Goal: Transaction & Acquisition: Purchase product/service

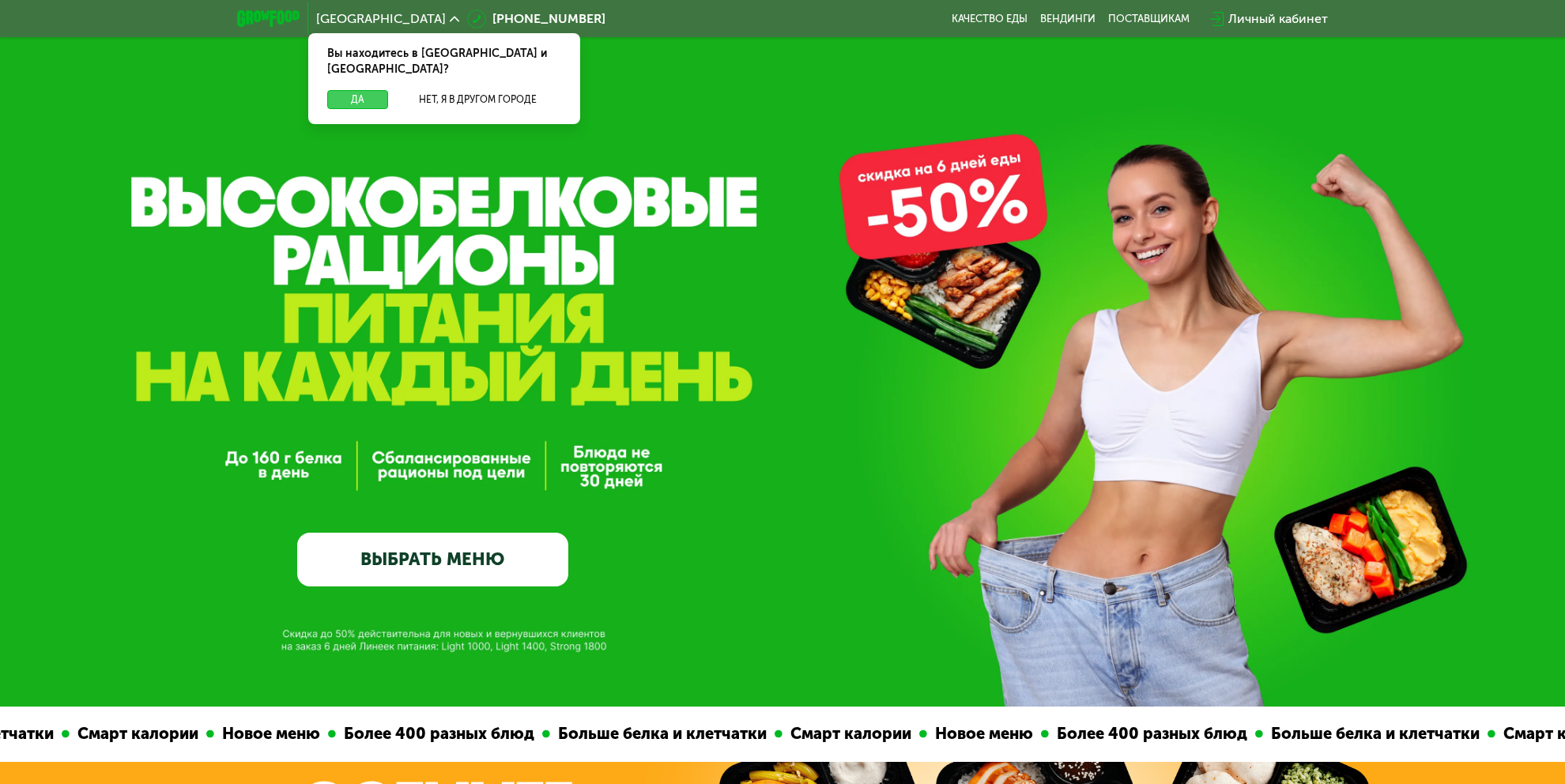
click at [349, 90] on button "Да" at bounding box center [358, 100] width 61 height 19
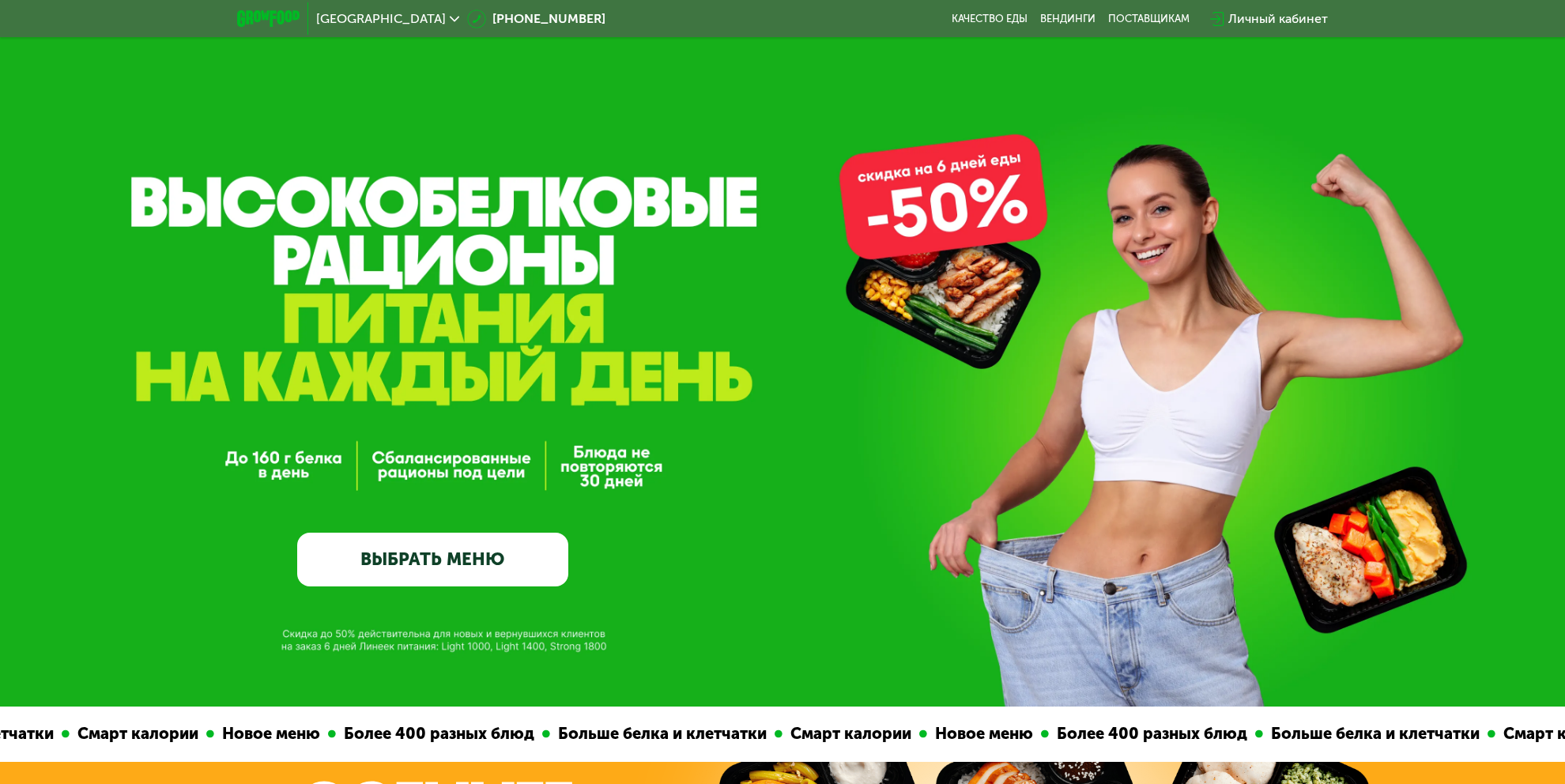
scroll to position [395, 0]
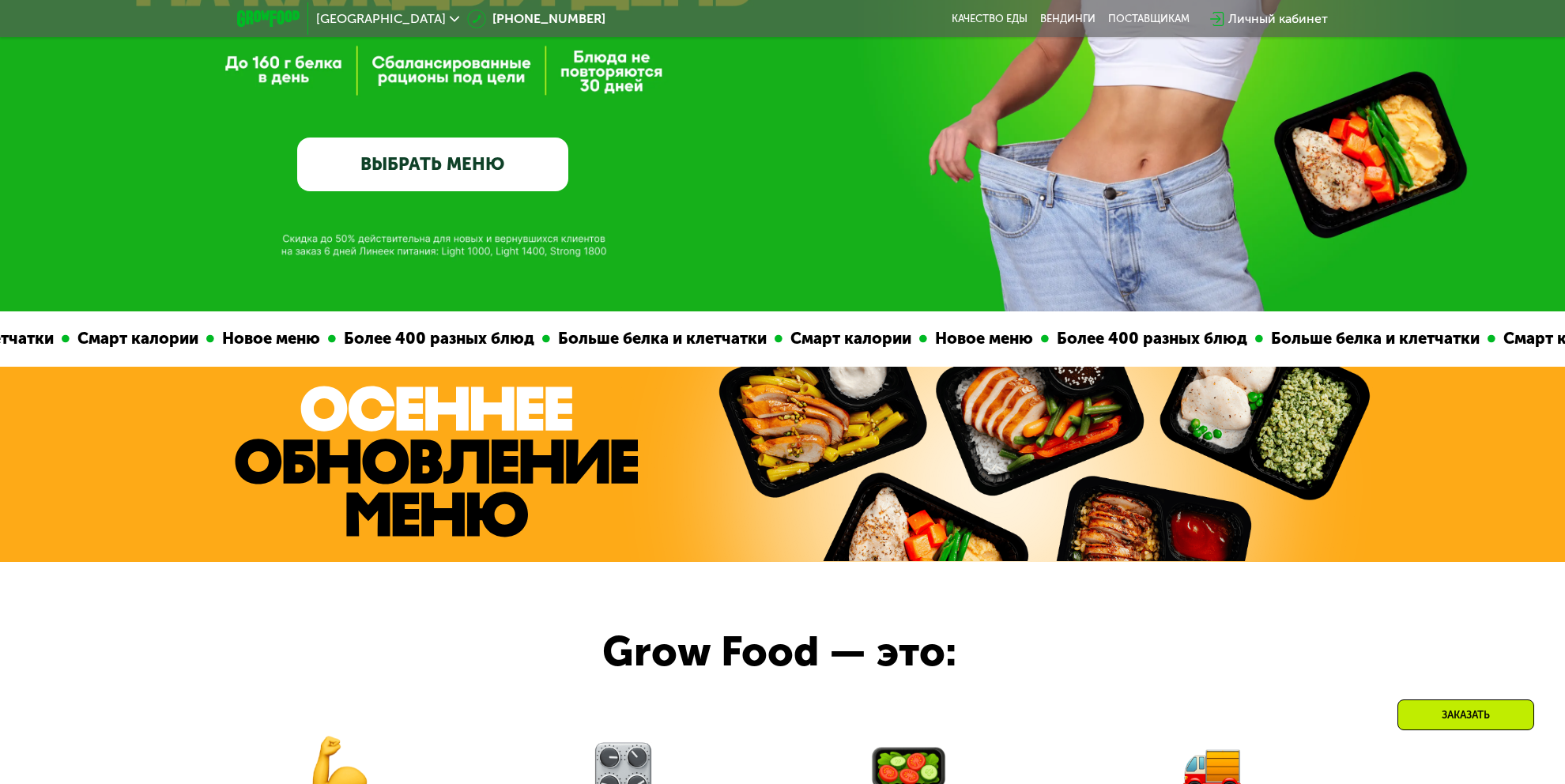
click at [424, 180] on link "ВЫБРАТЬ МЕНЮ" at bounding box center [433, 164] width 270 height 54
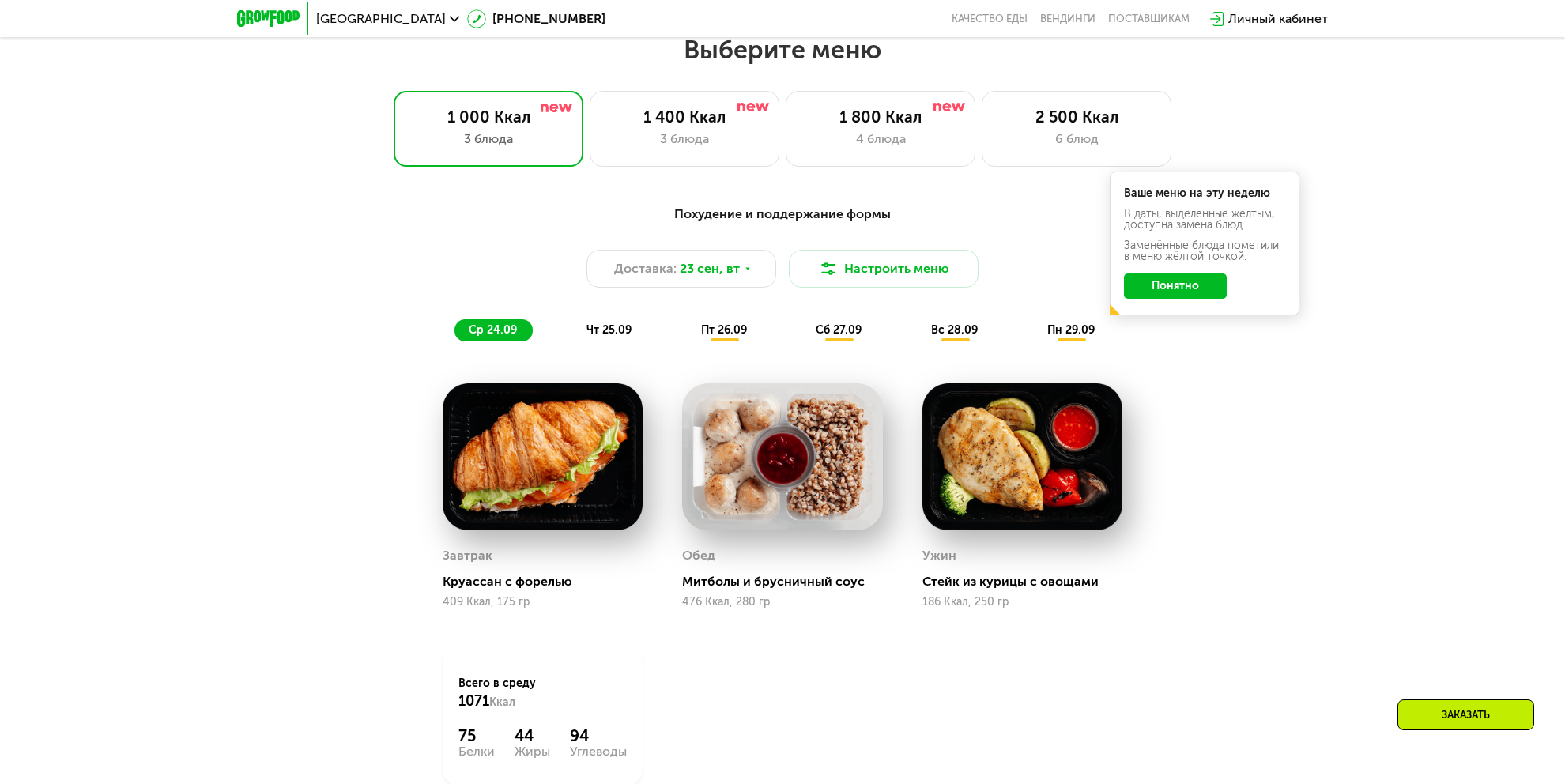
scroll to position [1356, 0]
click at [899, 125] on div "1 800 Ккал" at bounding box center [880, 117] width 156 height 19
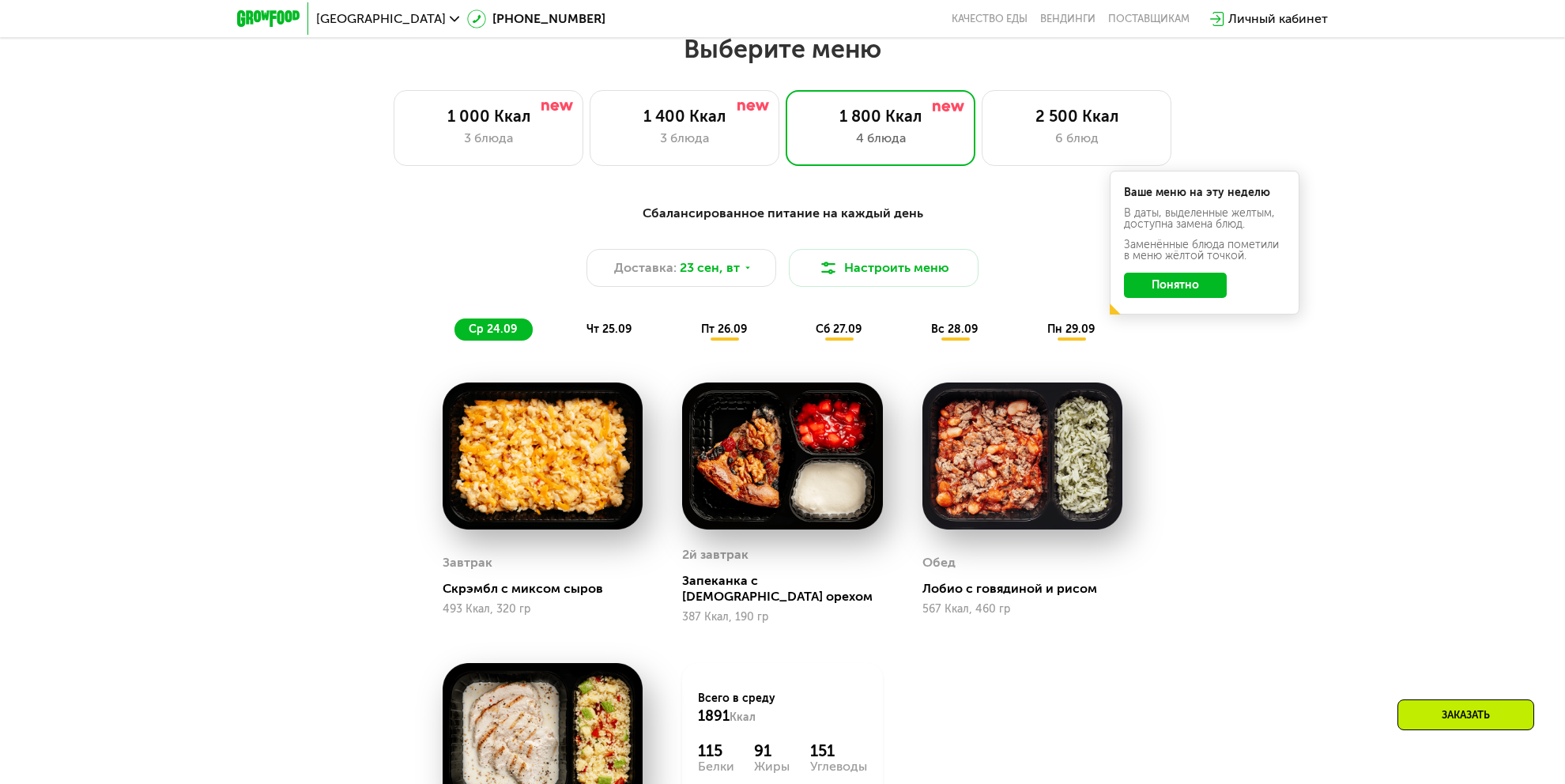
scroll to position [1278, 0]
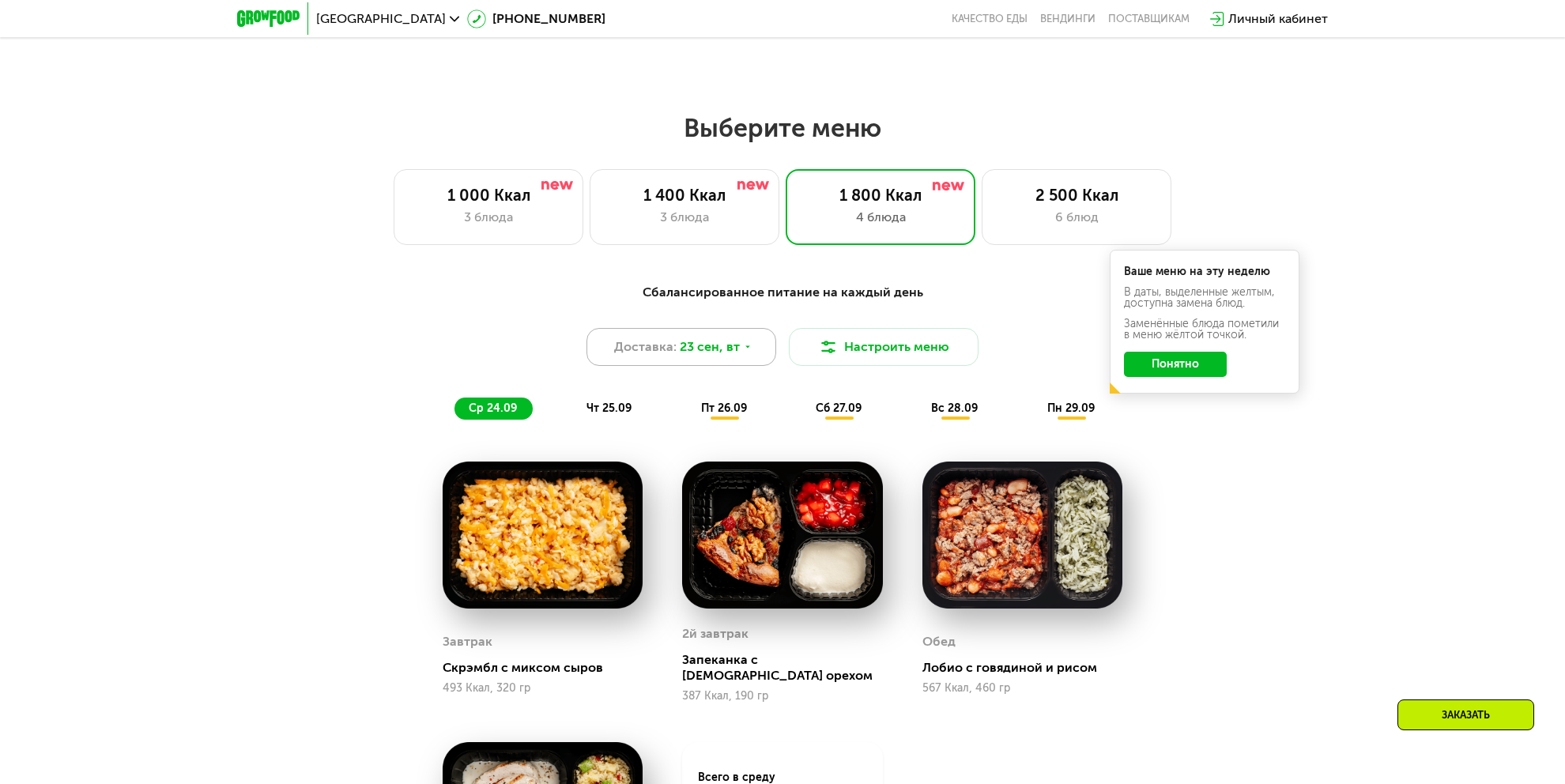
click at [734, 356] on span "23 сен, вт" at bounding box center [710, 347] width 60 height 19
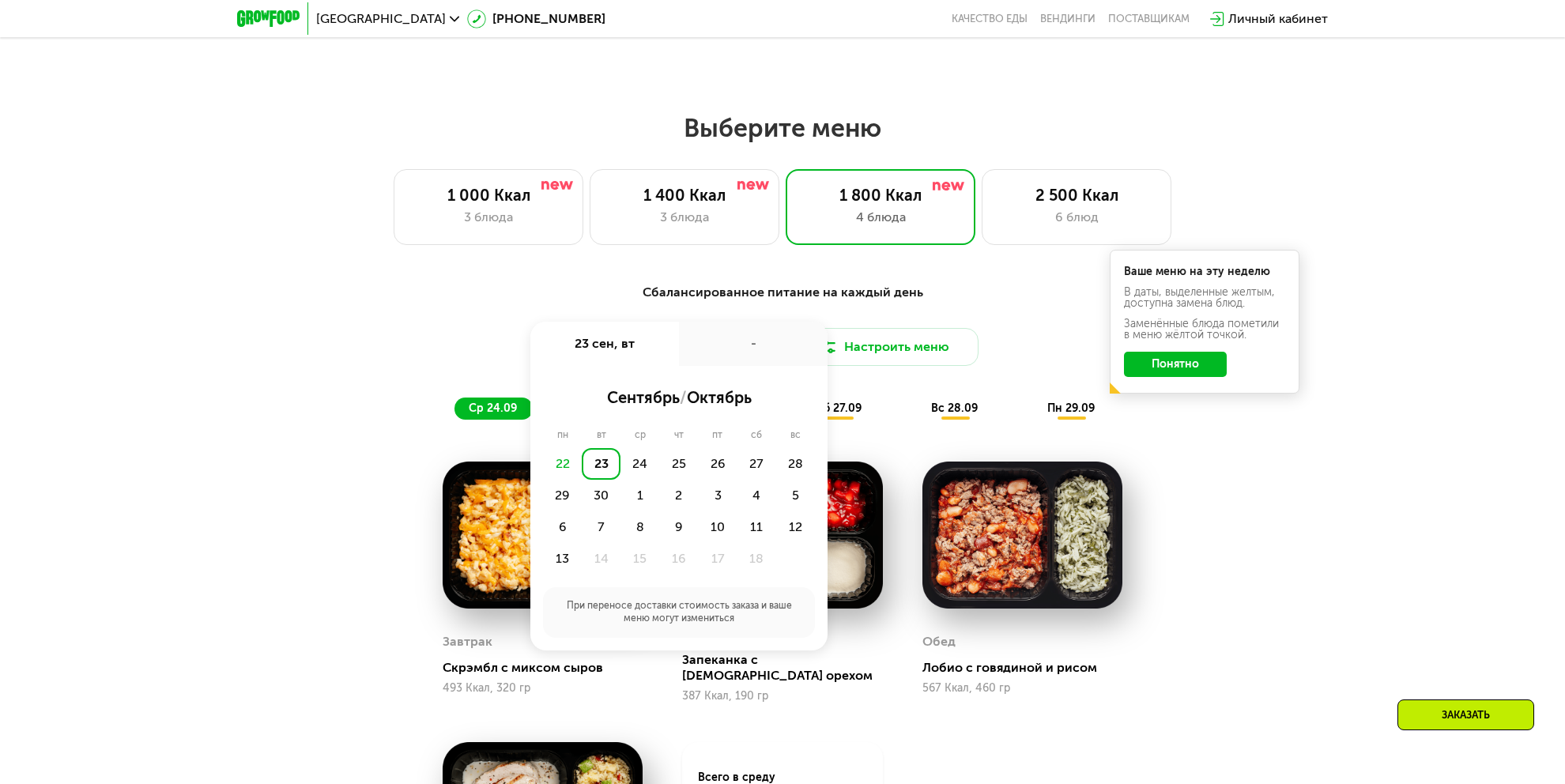
click at [256, 332] on div "Сбалансированное питание на каждый день Доставка: [DATE] сен, вт - сентябрь / о…" at bounding box center [782, 673] width 1565 height 827
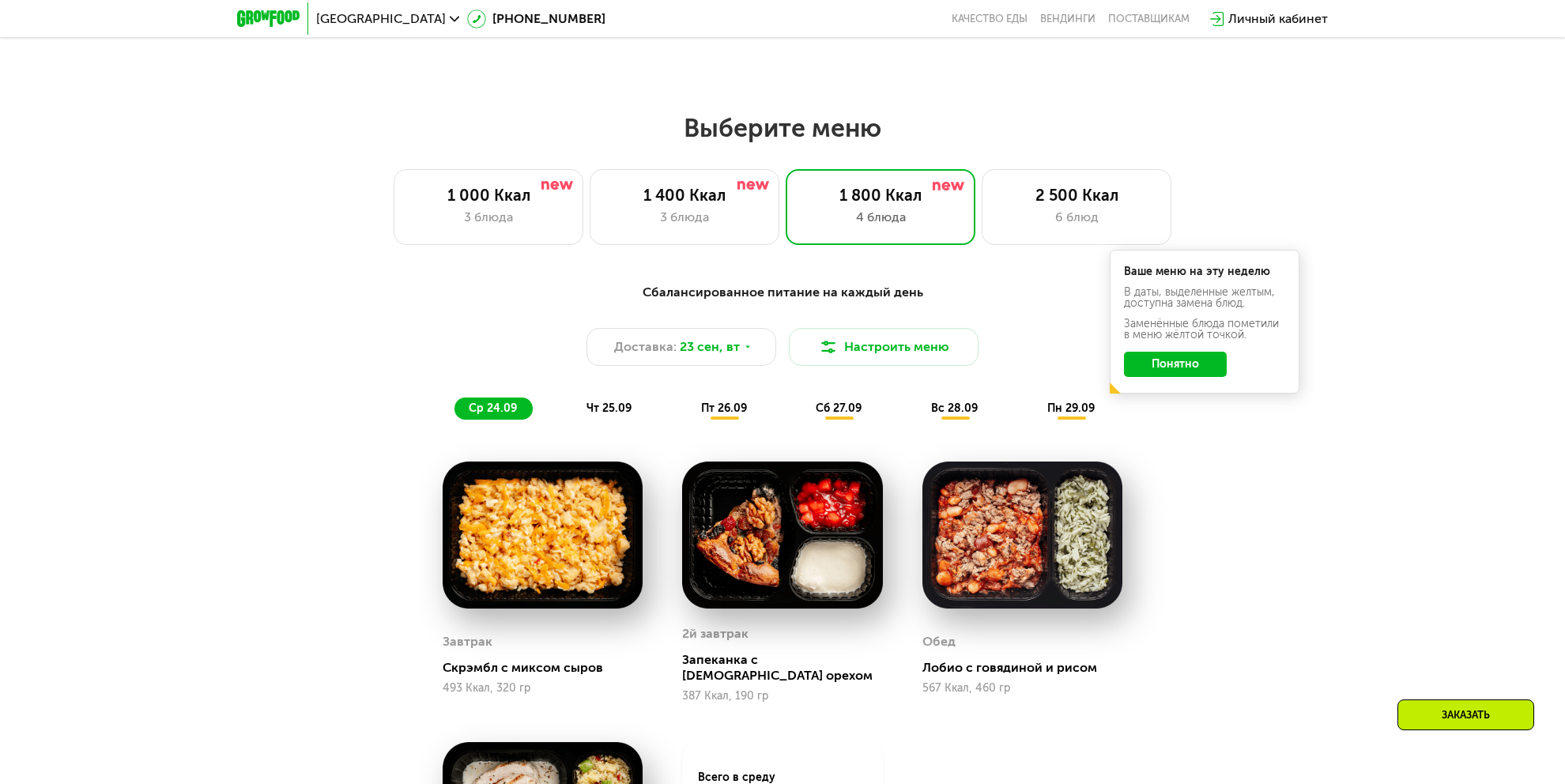
click at [1201, 367] on button "Понятно" at bounding box center [1175, 364] width 103 height 25
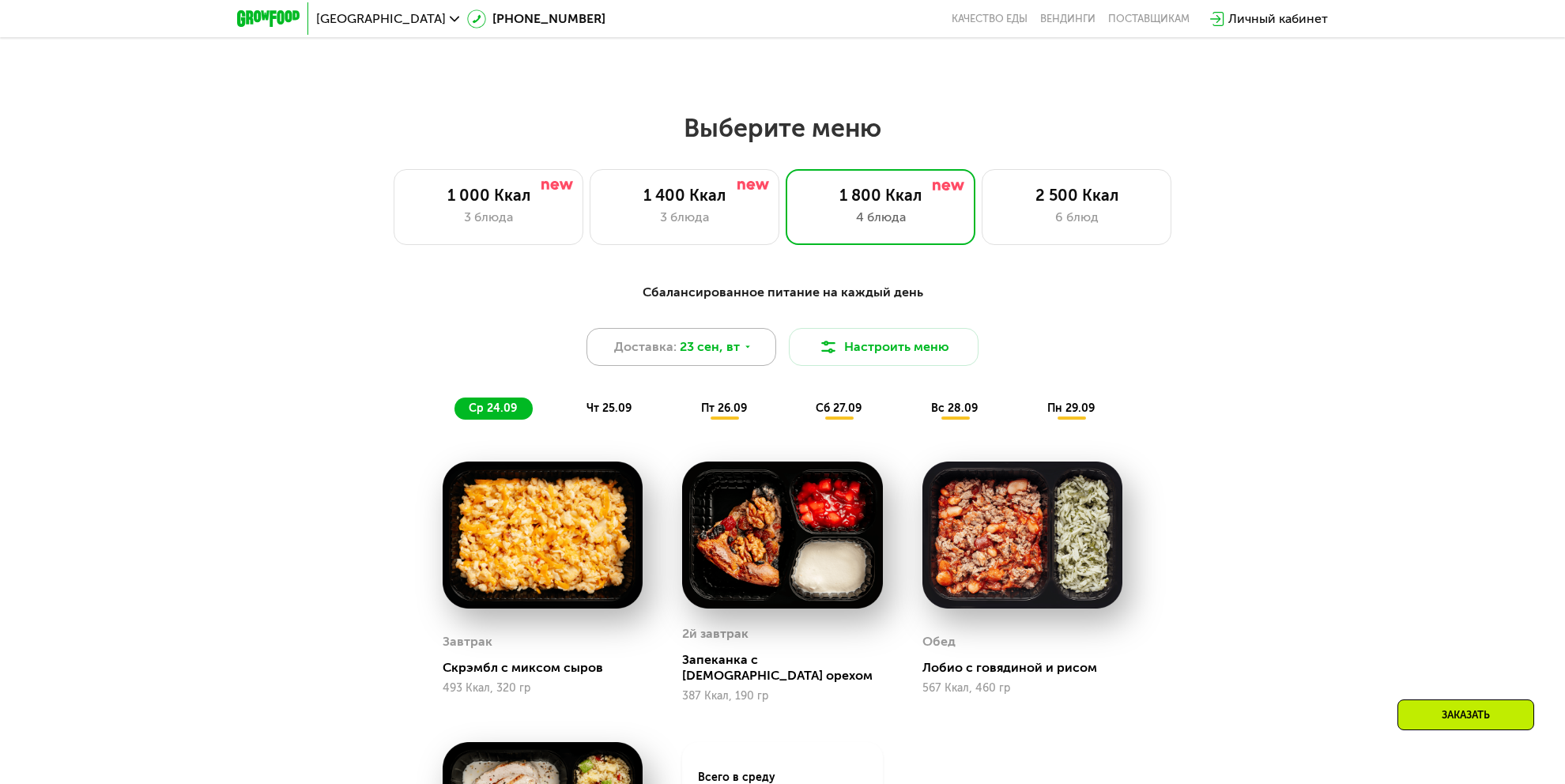
click at [726, 352] on span "23 сен, вт" at bounding box center [710, 347] width 60 height 19
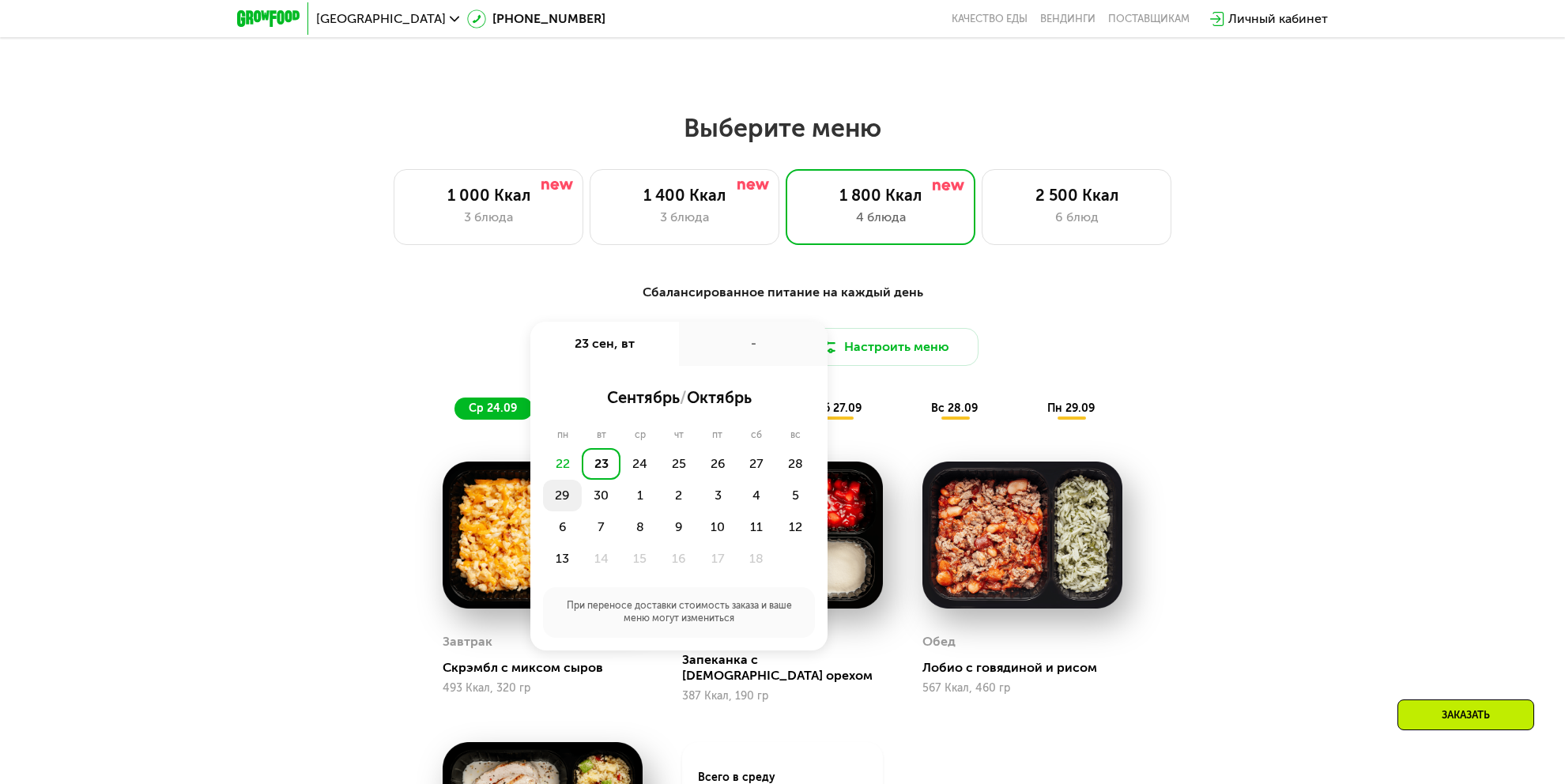
click at [559, 501] on div "29" at bounding box center [563, 495] width 39 height 32
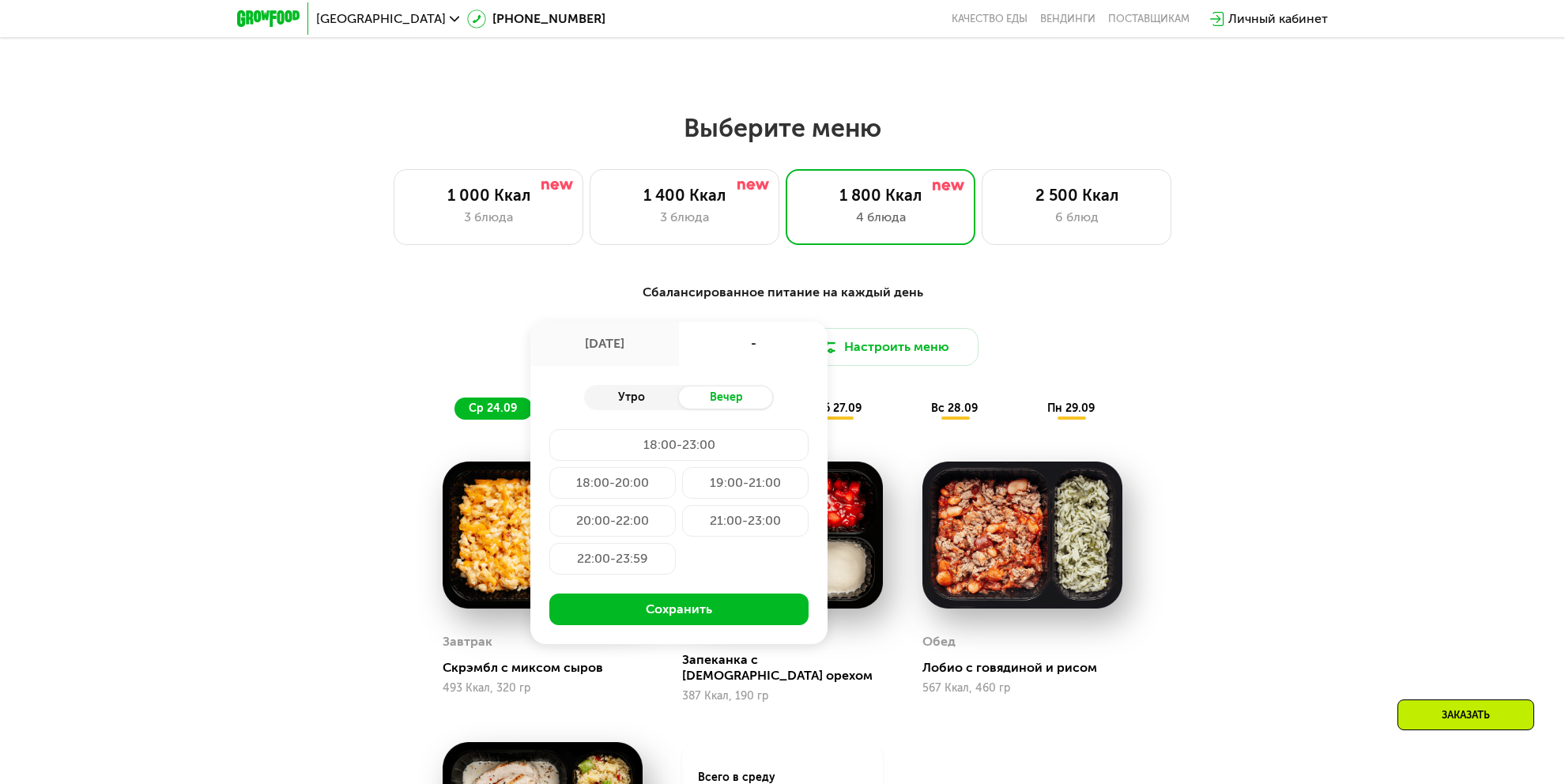
click at [632, 408] on div "Утро" at bounding box center [632, 397] width 95 height 22
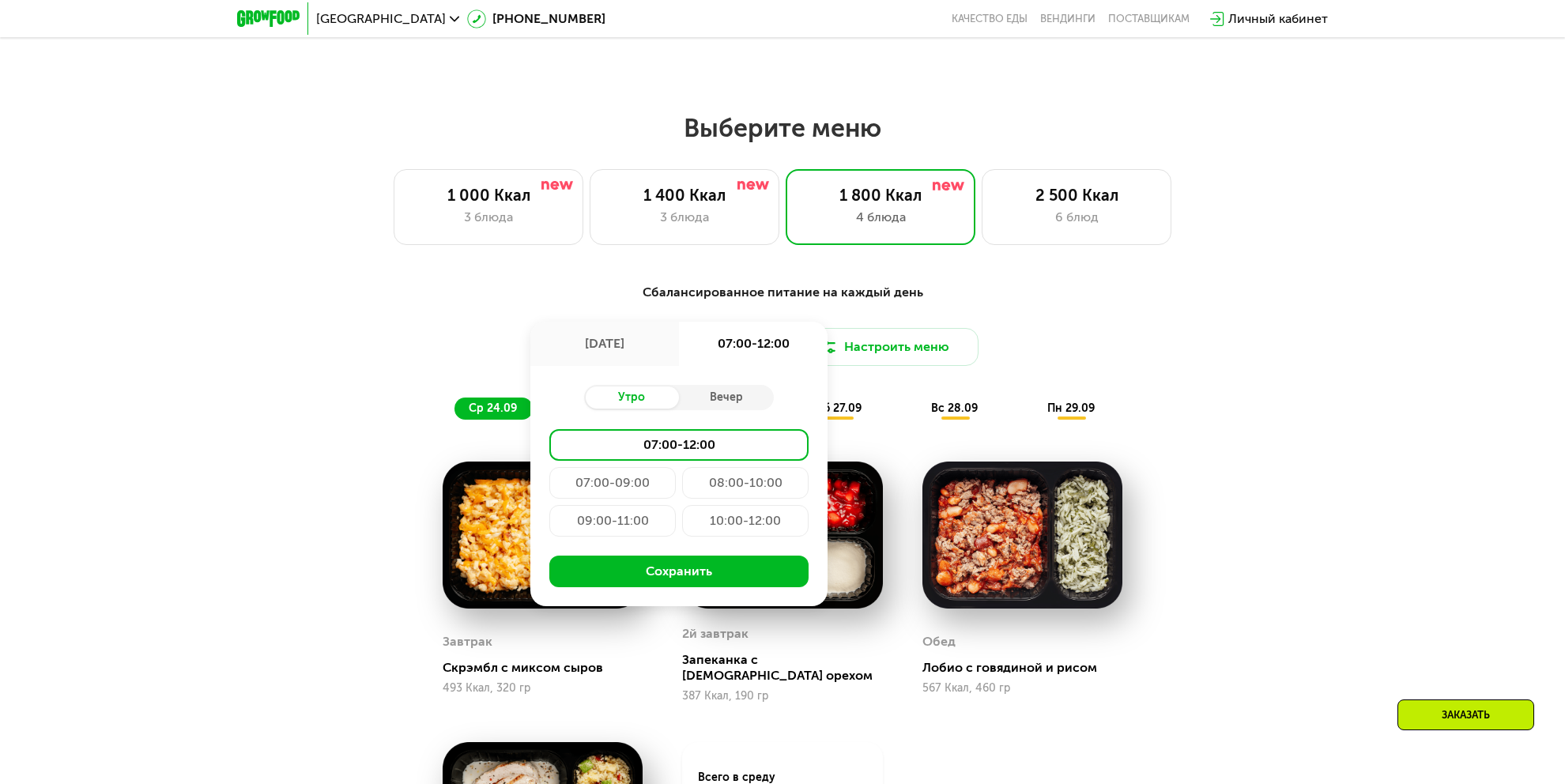
click at [581, 489] on div "07:00-09:00" at bounding box center [612, 483] width 126 height 32
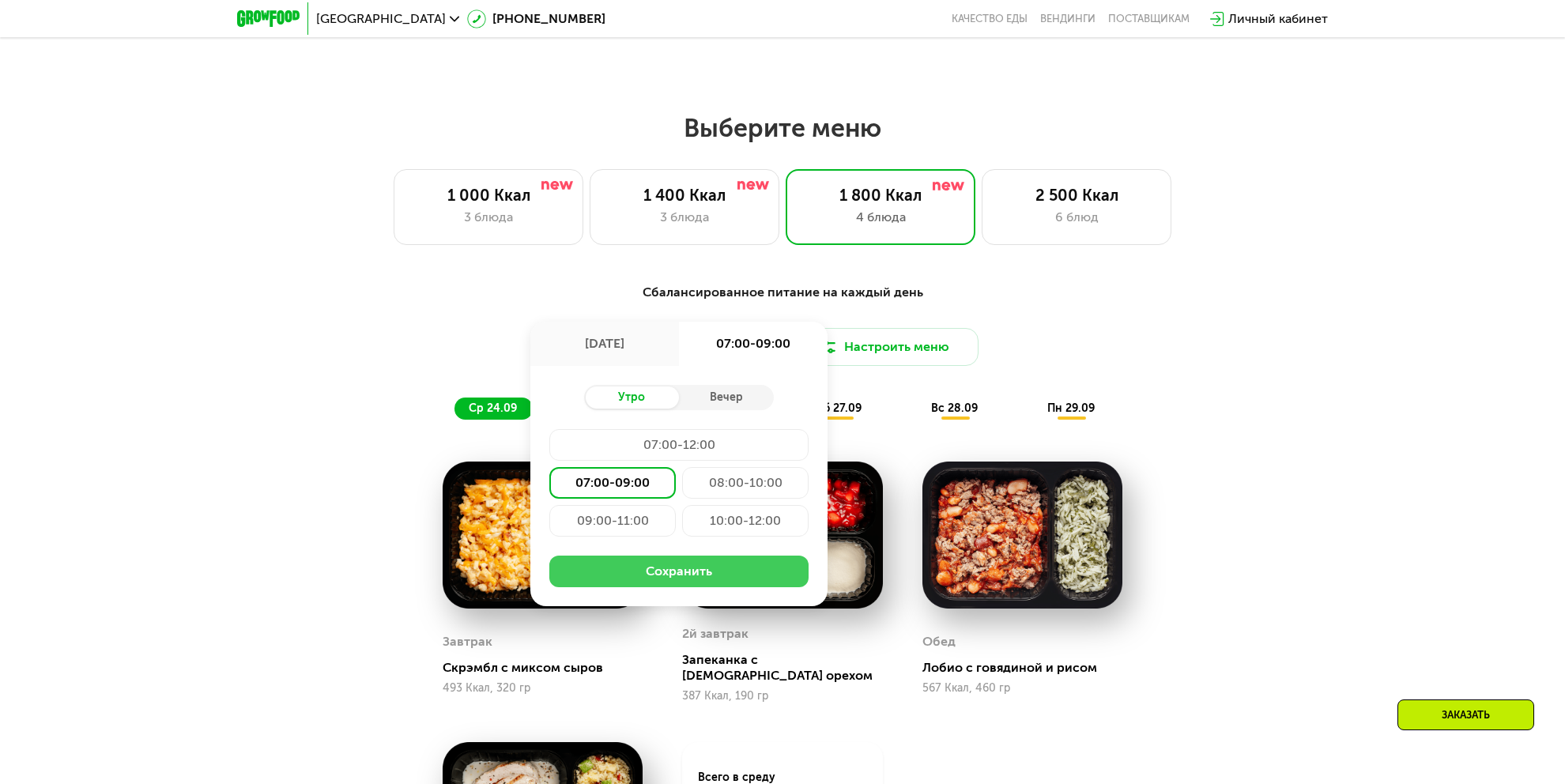
click at [609, 582] on button "Сохранить" at bounding box center [678, 571] width 260 height 32
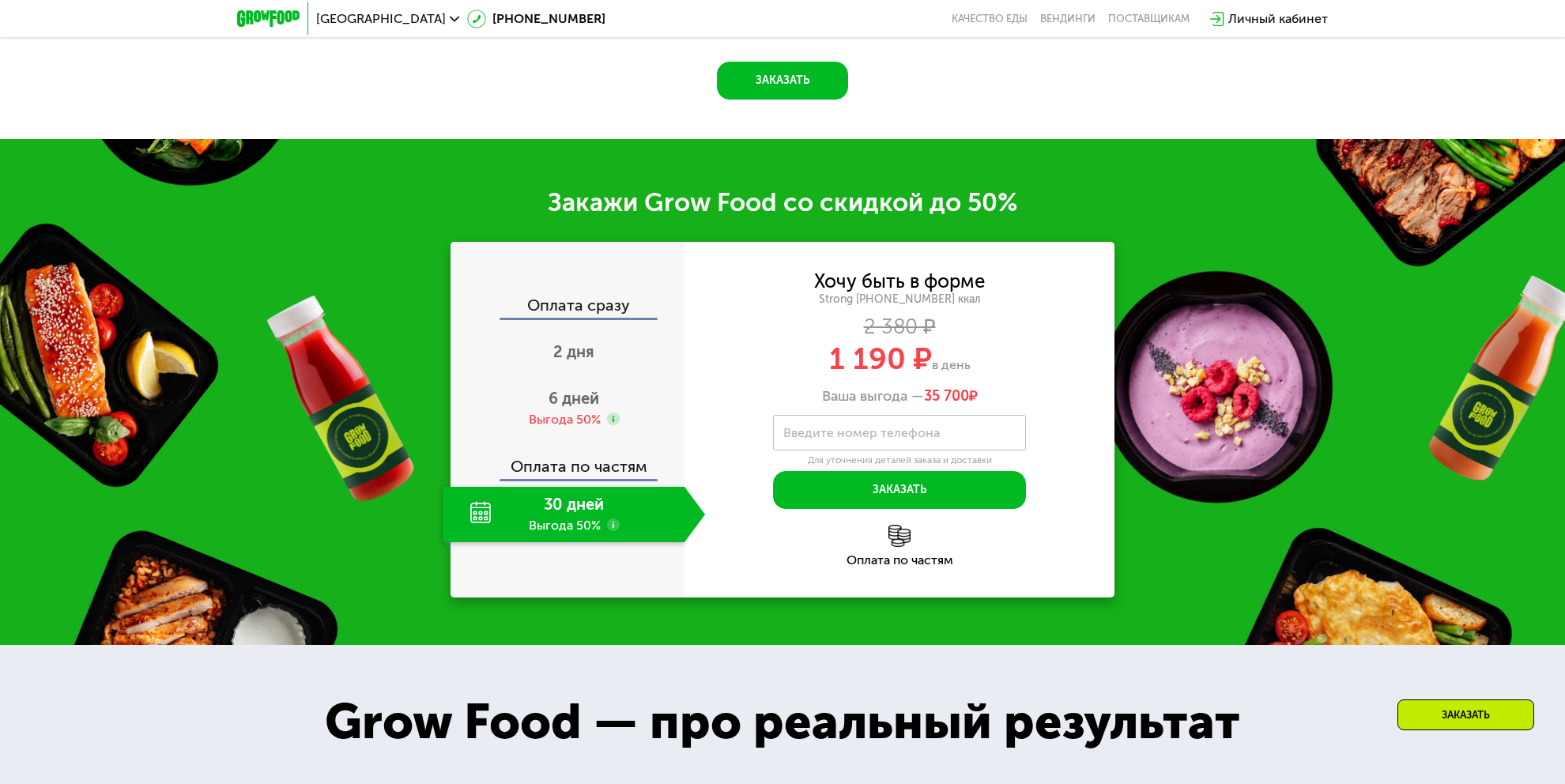
scroll to position [2463, 0]
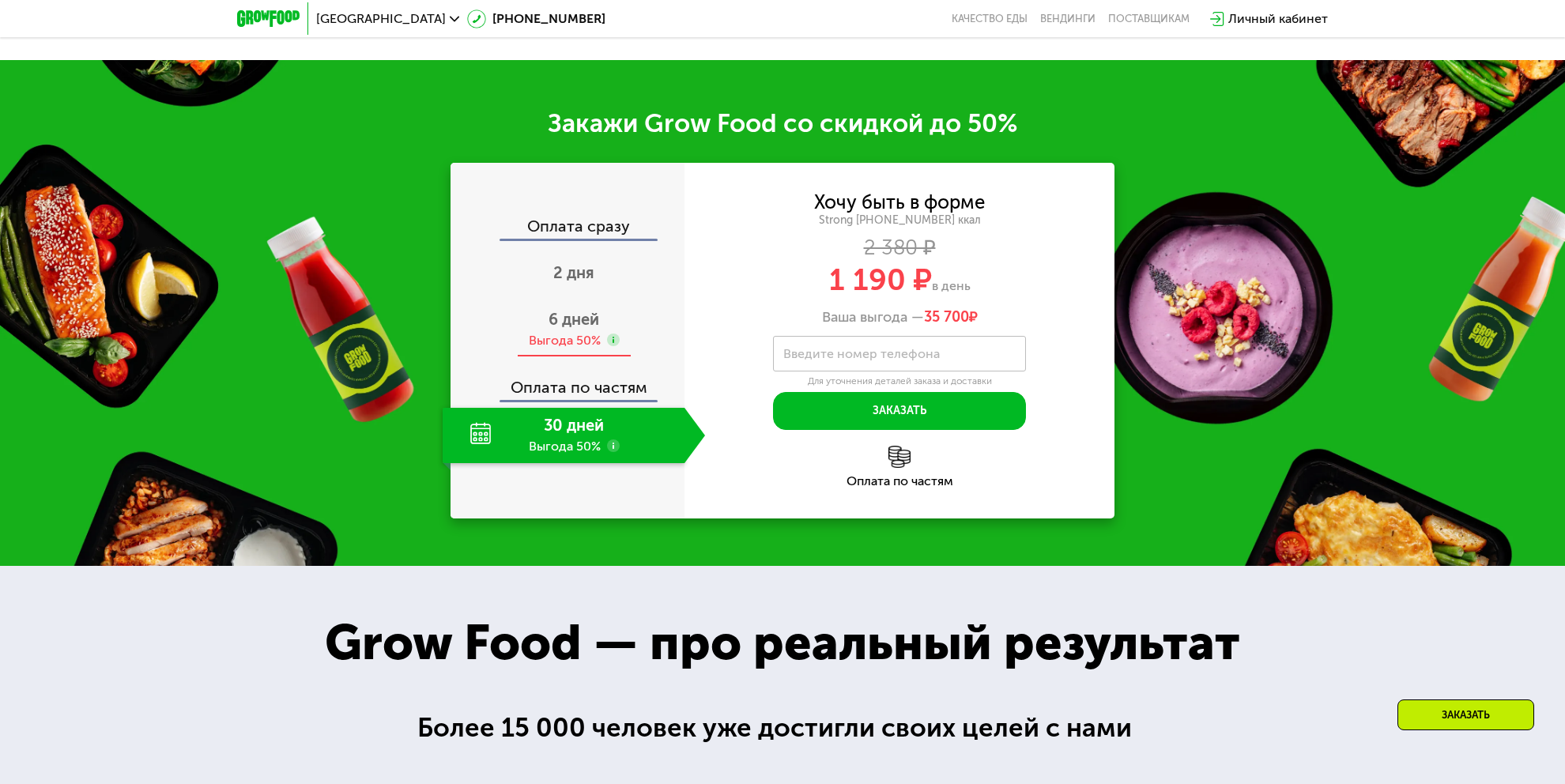
click at [550, 332] on div "6 дней Выгода 50%" at bounding box center [574, 329] width 262 height 55
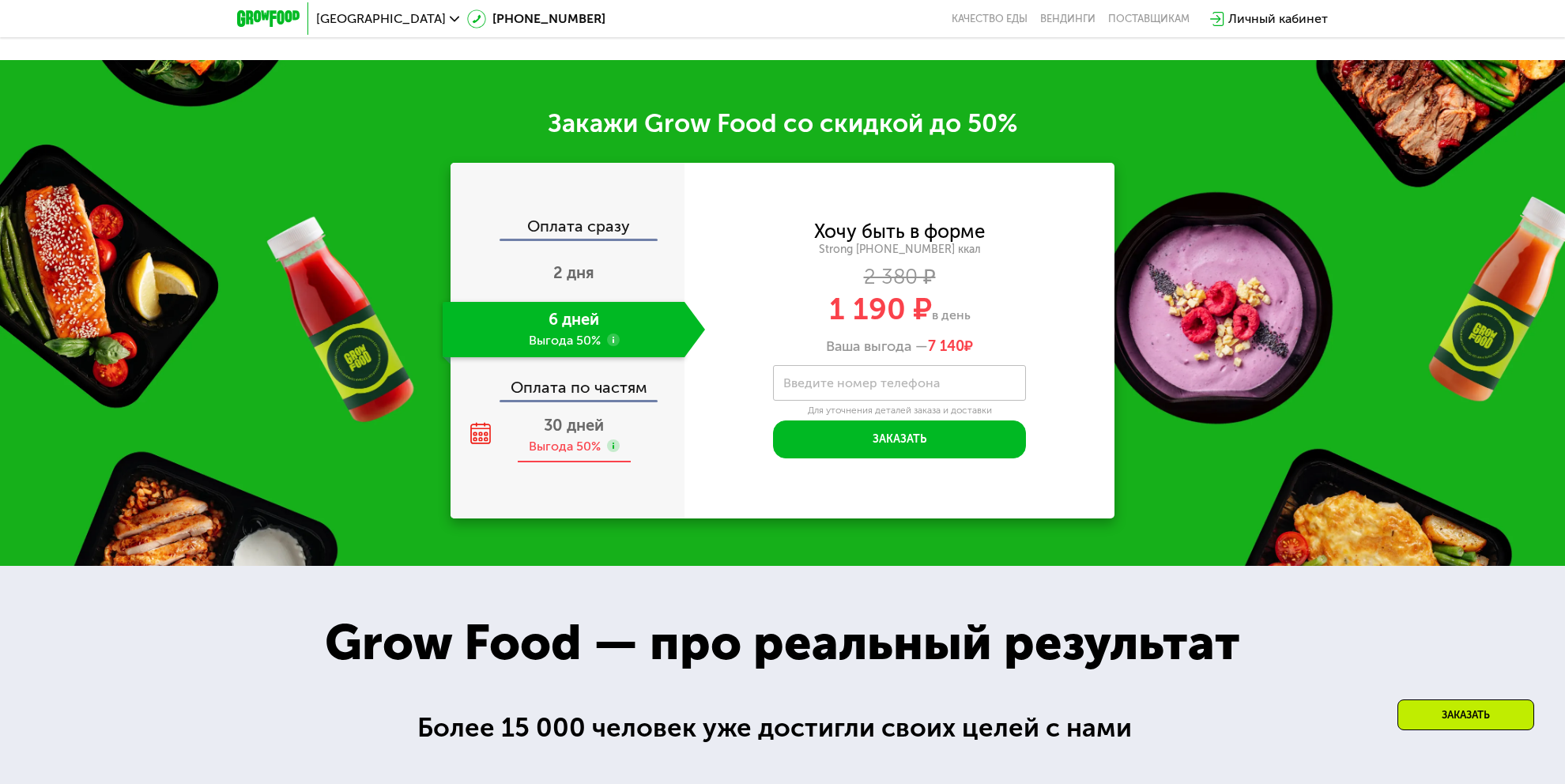
click at [566, 429] on span "30 дней" at bounding box center [574, 426] width 60 height 19
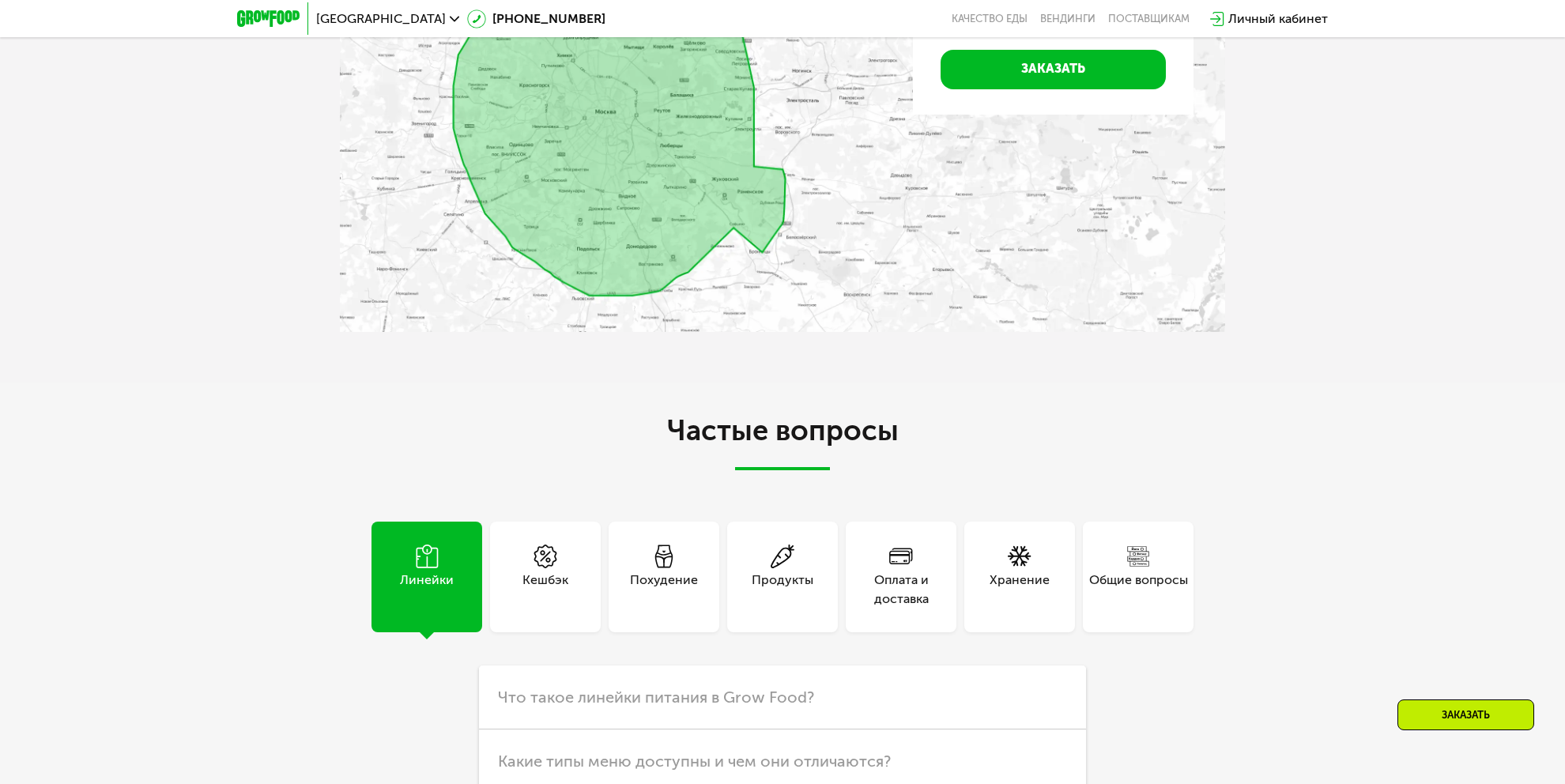
scroll to position [4832, 0]
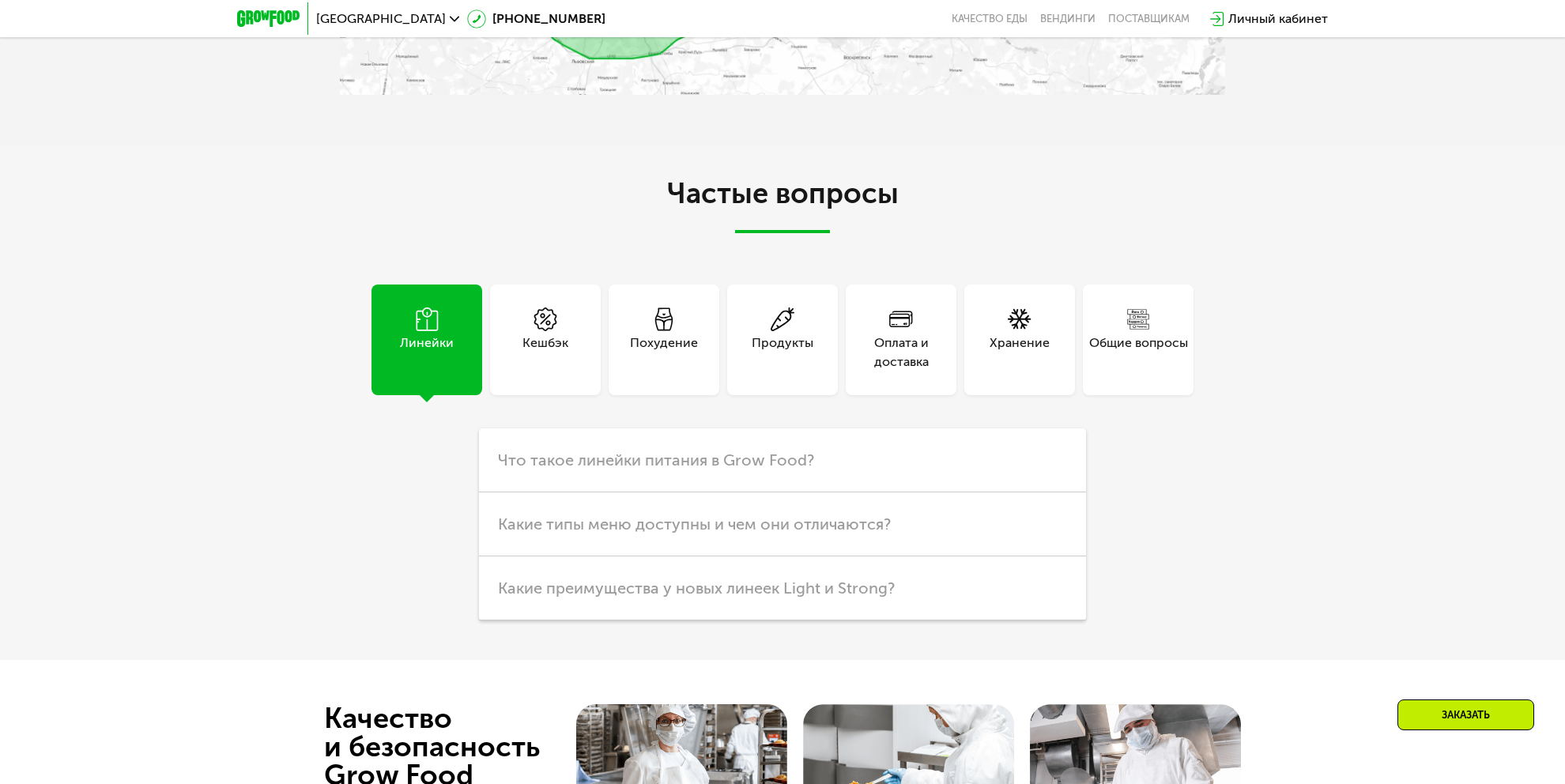
click at [657, 348] on div "Похудение" at bounding box center [664, 352] width 68 height 38
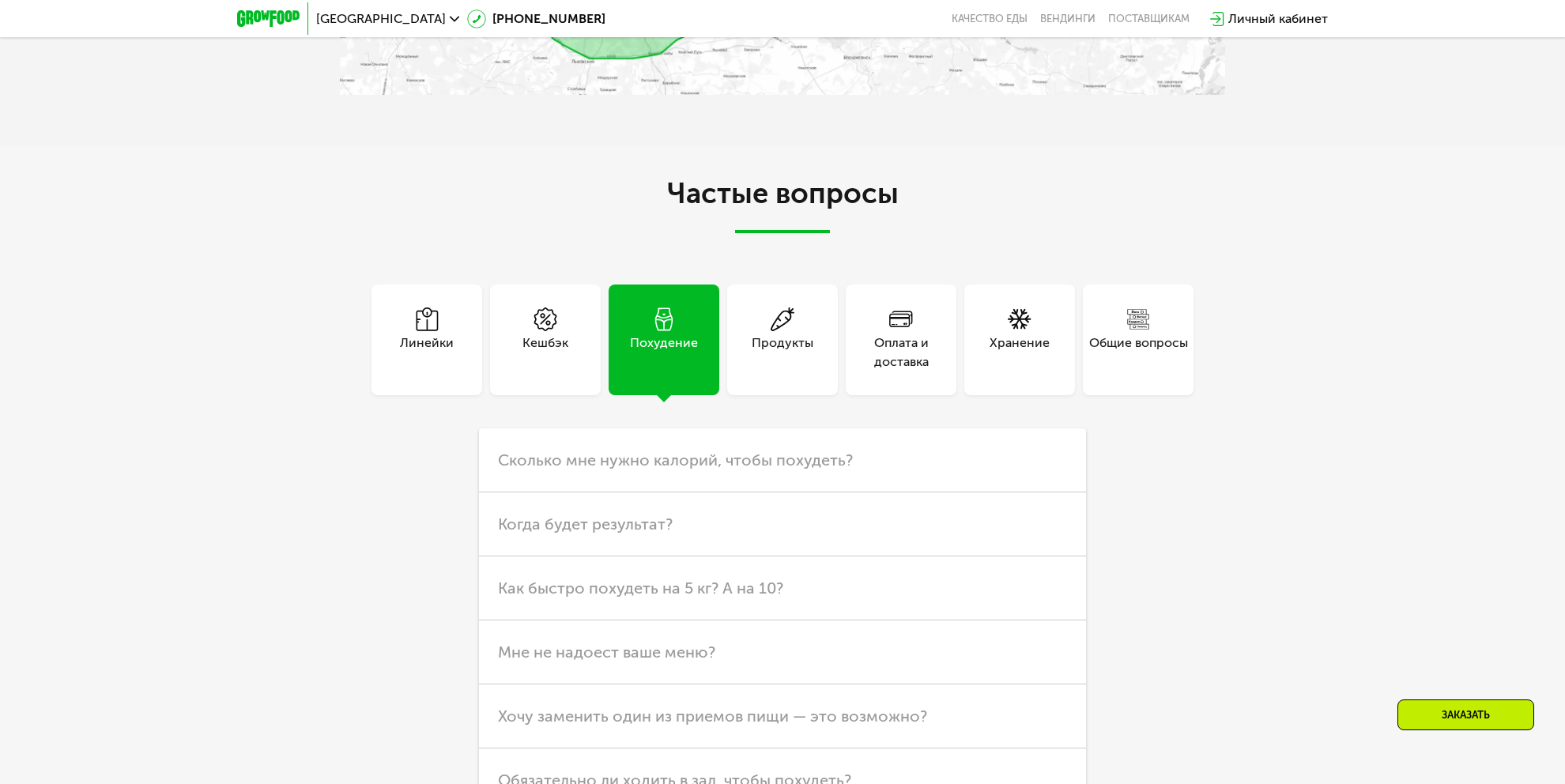
scroll to position [4912, 0]
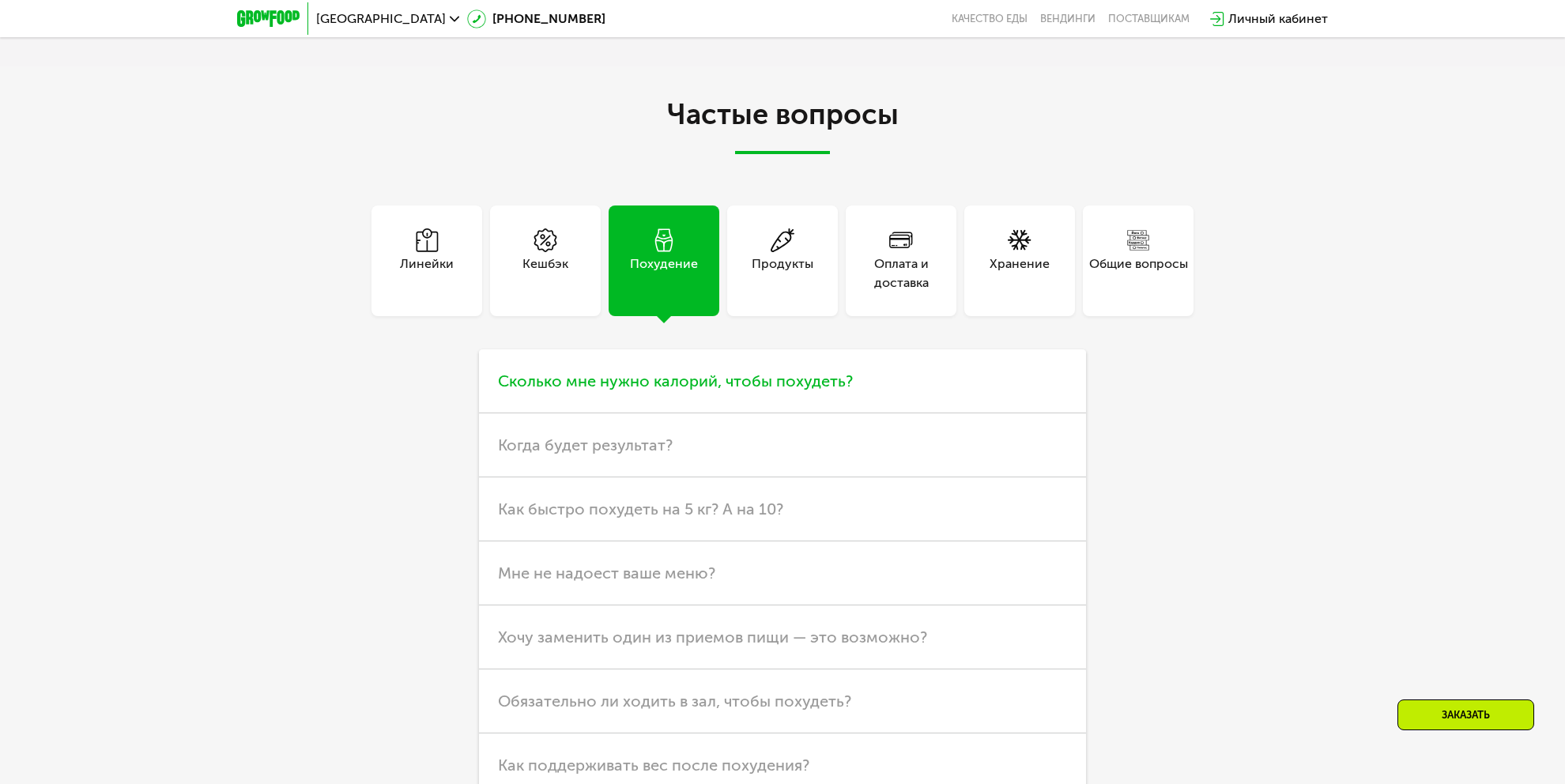
click at [685, 387] on span "Сколько мне нужно калорий, чтобы похудеть?" at bounding box center [675, 381] width 355 height 19
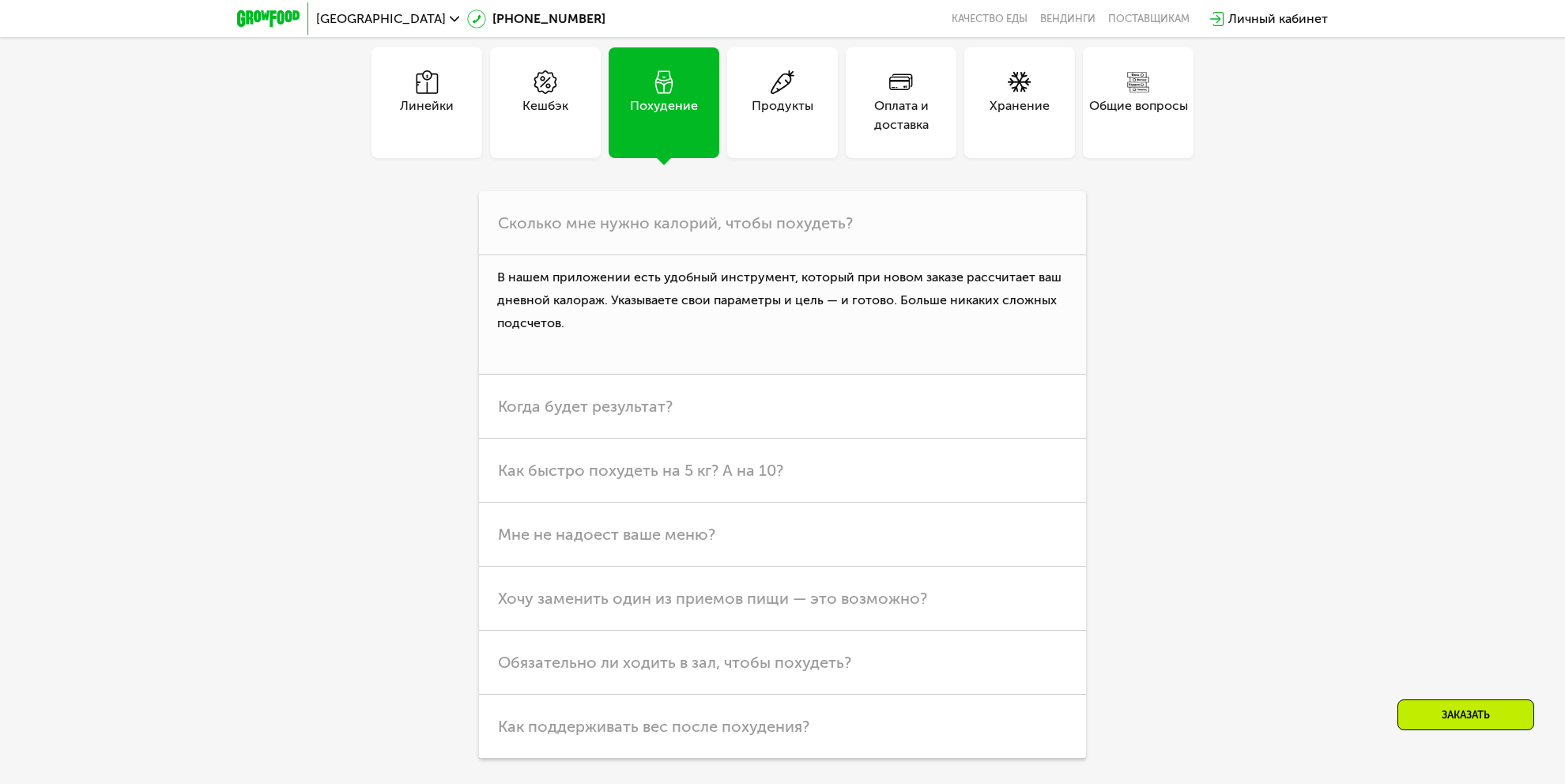
scroll to position [5148, 0]
